Goal: Register for event/course

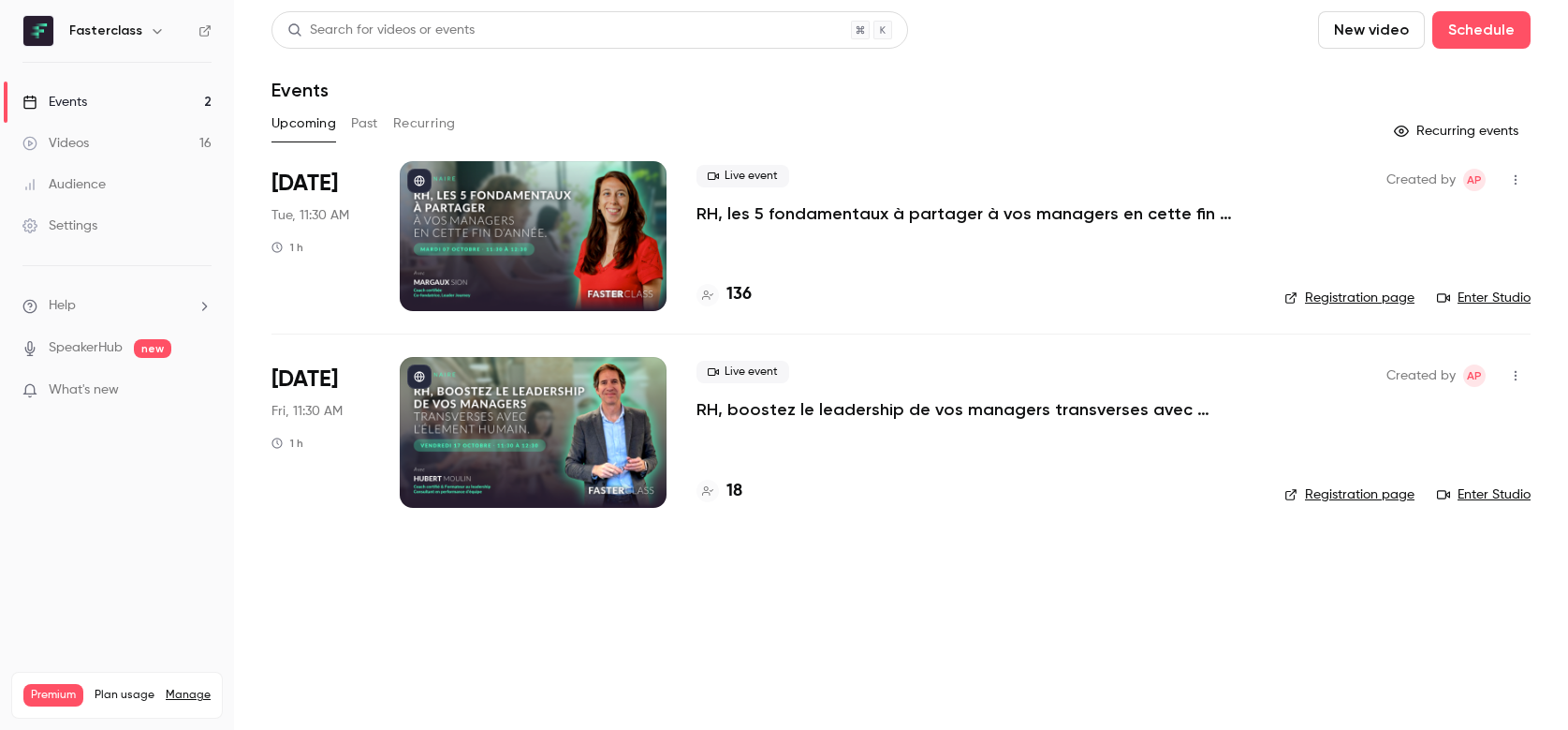
click at [741, 491] on h4 "18" at bounding box center [734, 491] width 16 height 25
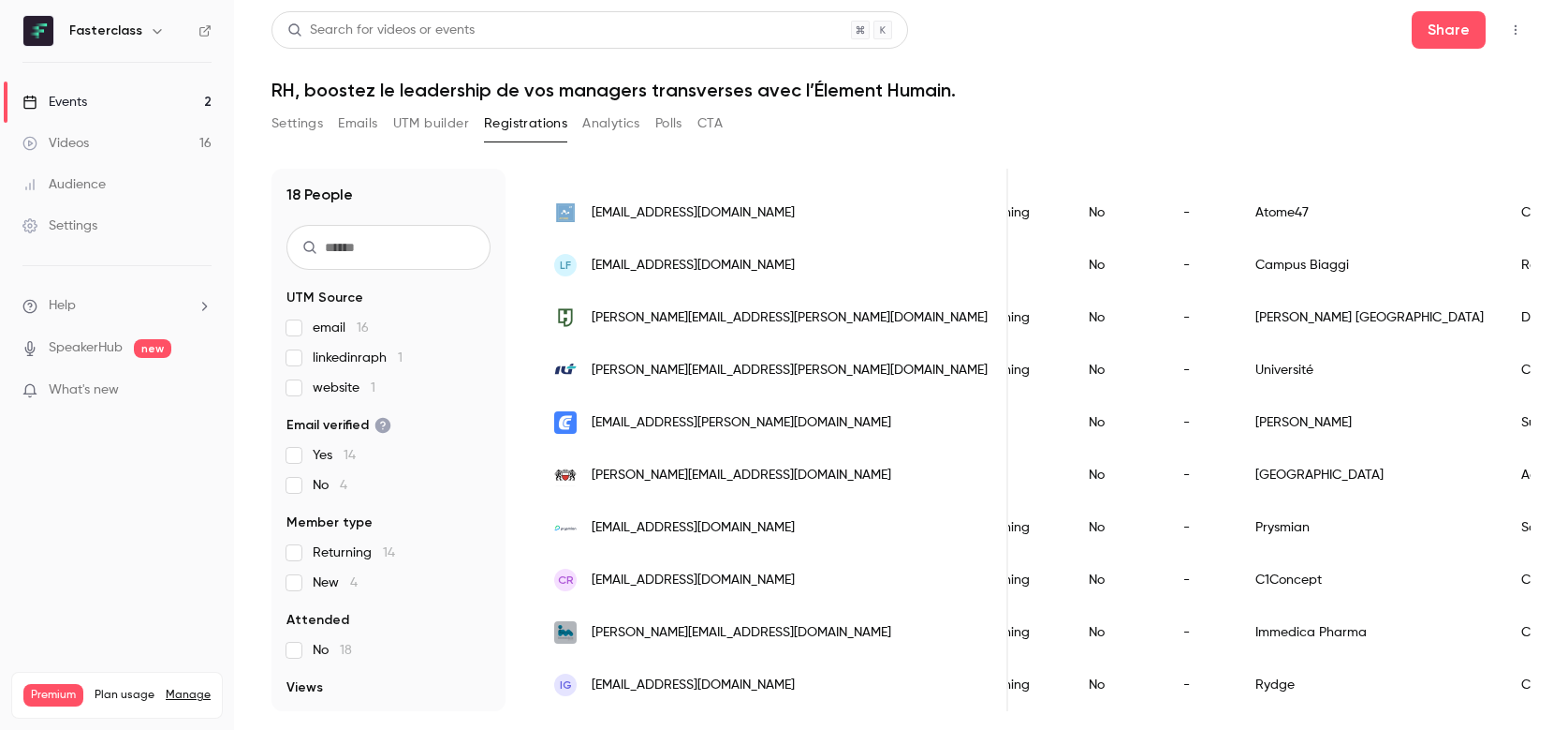
scroll to position [0, 388]
